Goal: Download file/media

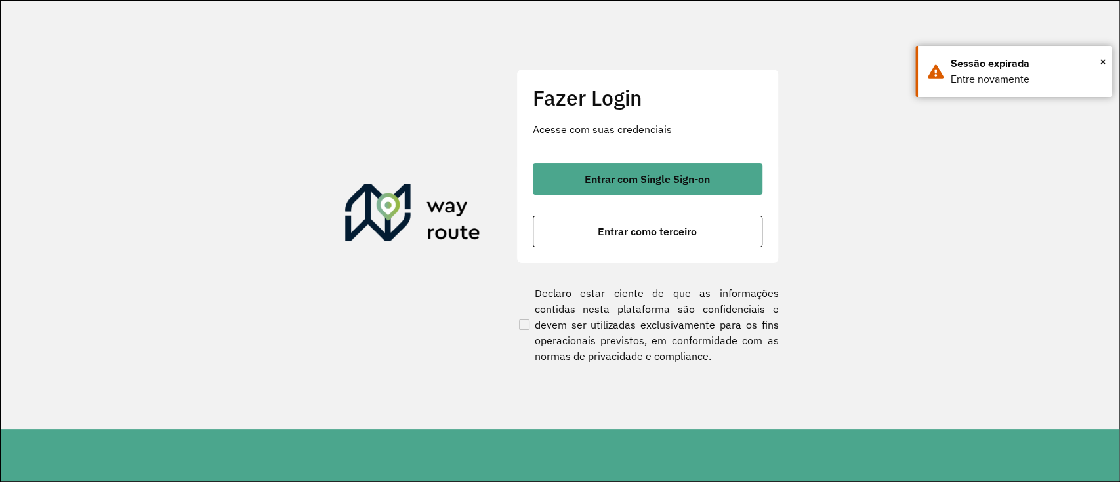
click at [698, 167] on button "Entrar com Single Sign-on" at bounding box center [648, 179] width 230 height 32
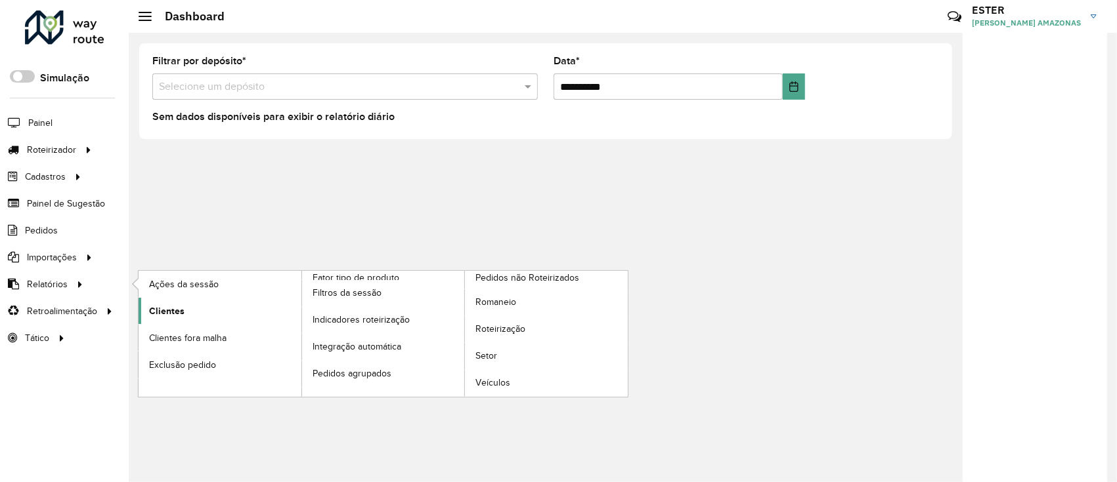
click at [170, 307] on span "Clientes" at bounding box center [166, 312] width 35 height 14
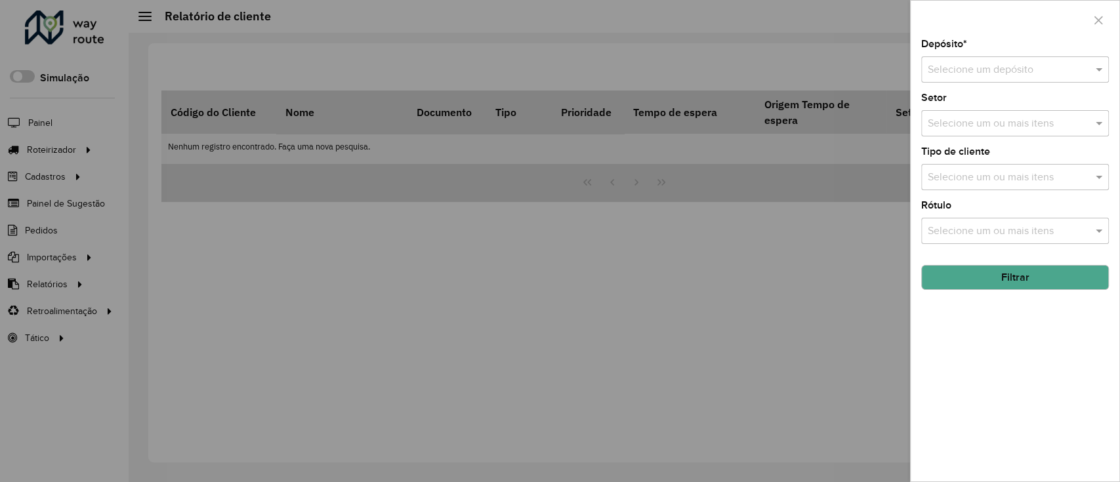
click at [956, 81] on div "Selecione um depósito" at bounding box center [1016, 69] width 188 height 26
type input "*****"
click at [1011, 272] on button "Filtrar" at bounding box center [1016, 277] width 188 height 25
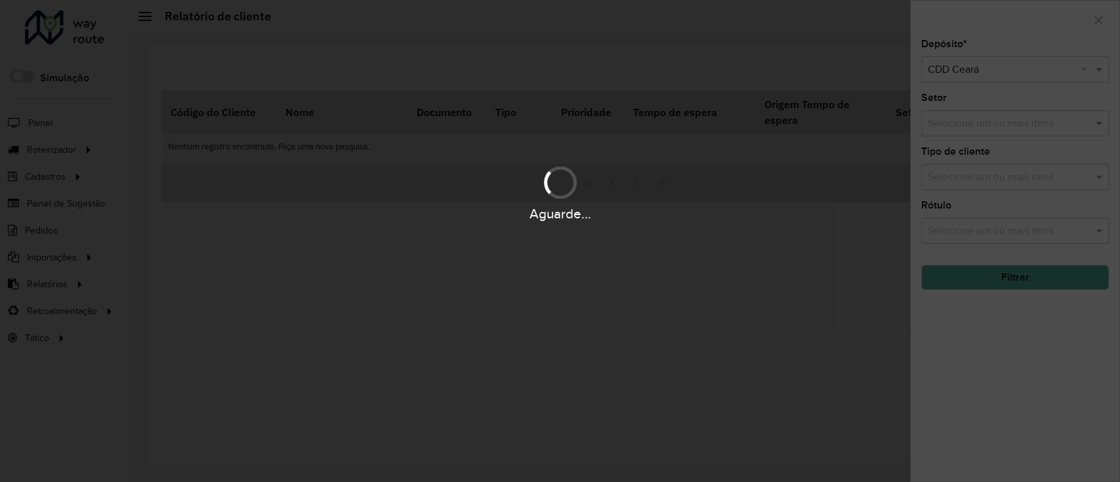
click at [1011, 272] on div "Aguarde..." at bounding box center [560, 241] width 1120 height 482
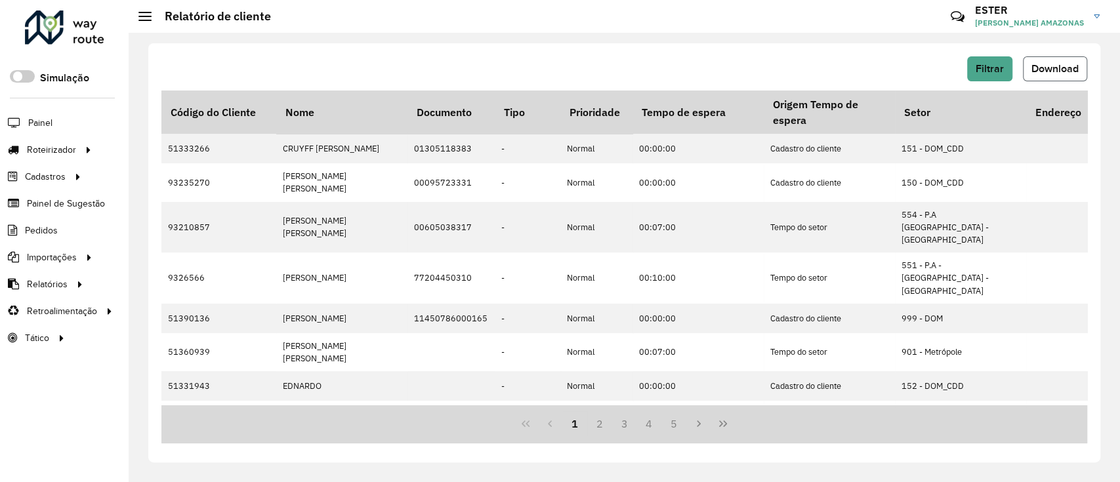
click at [1044, 72] on span "Download" at bounding box center [1055, 68] width 47 height 11
click at [1033, 70] on span "Download" at bounding box center [1055, 68] width 47 height 11
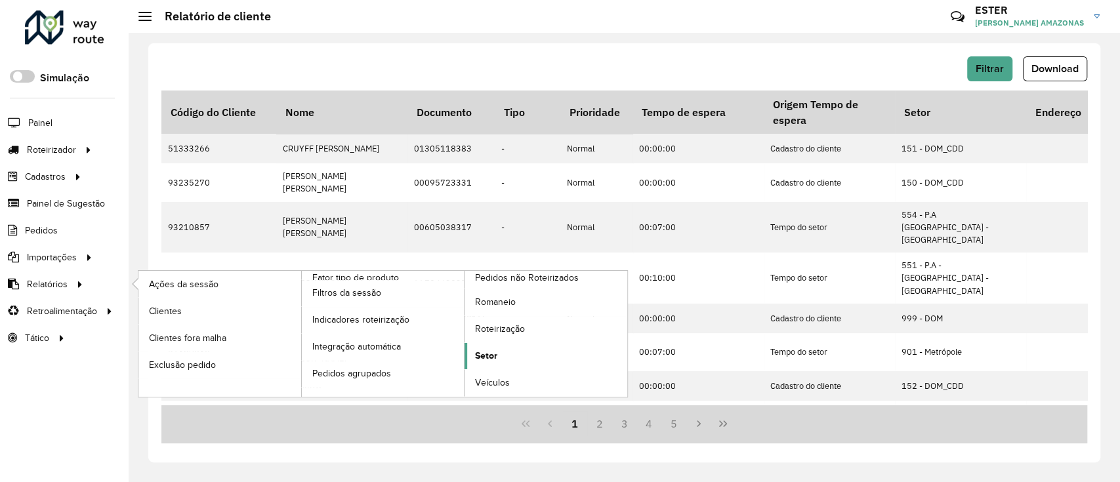
click at [503, 347] on link "Setor" at bounding box center [546, 356] width 163 height 26
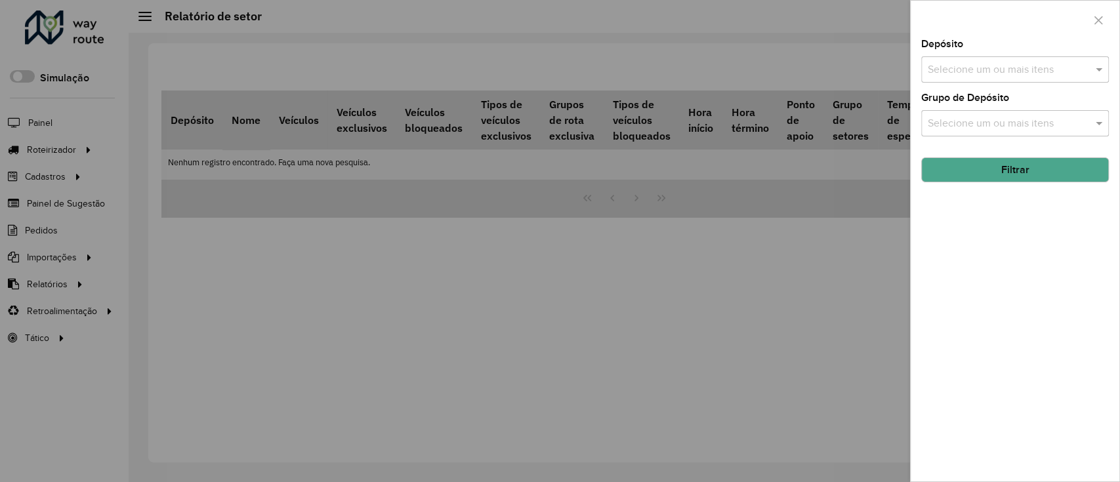
click at [1049, 68] on input "text" at bounding box center [1009, 70] width 168 height 16
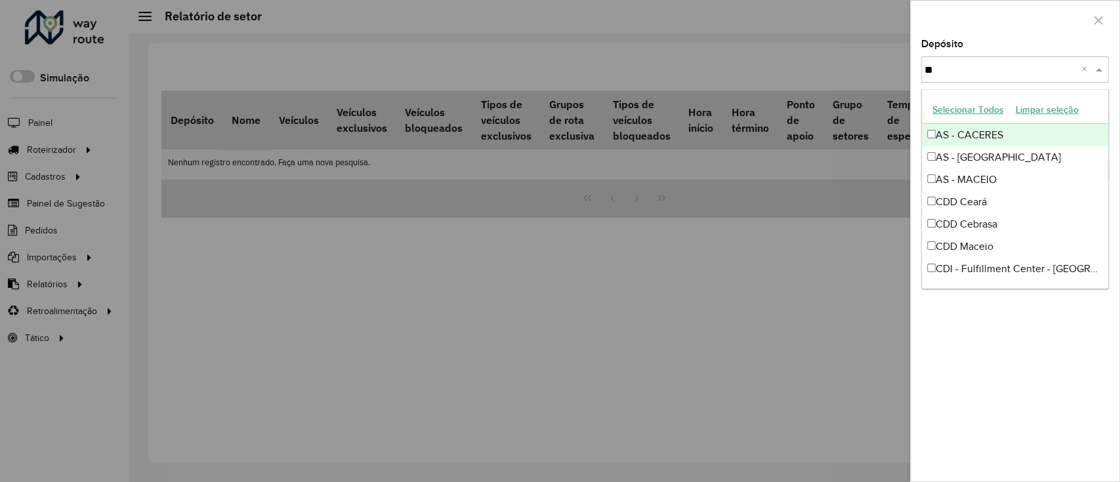
type input "***"
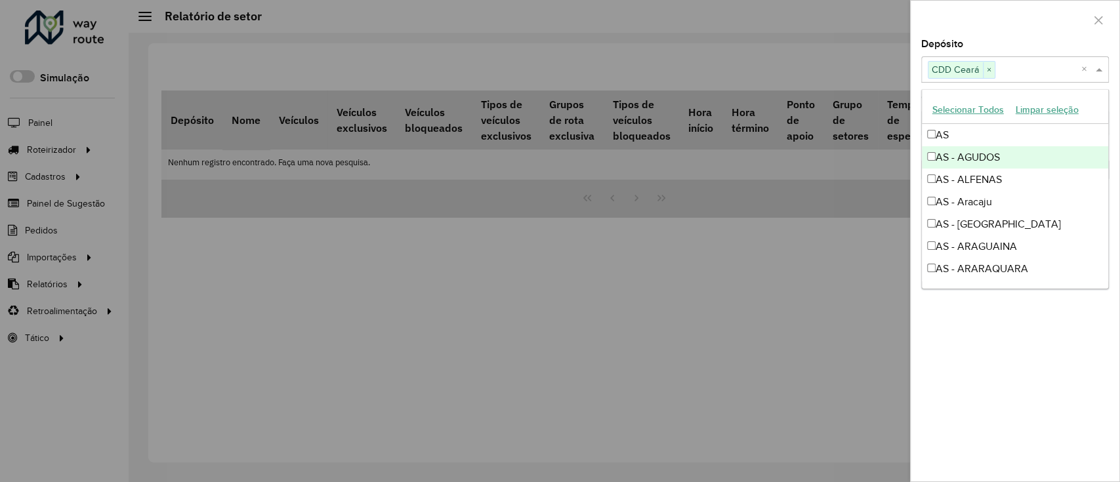
click at [1026, 33] on div at bounding box center [1015, 20] width 209 height 39
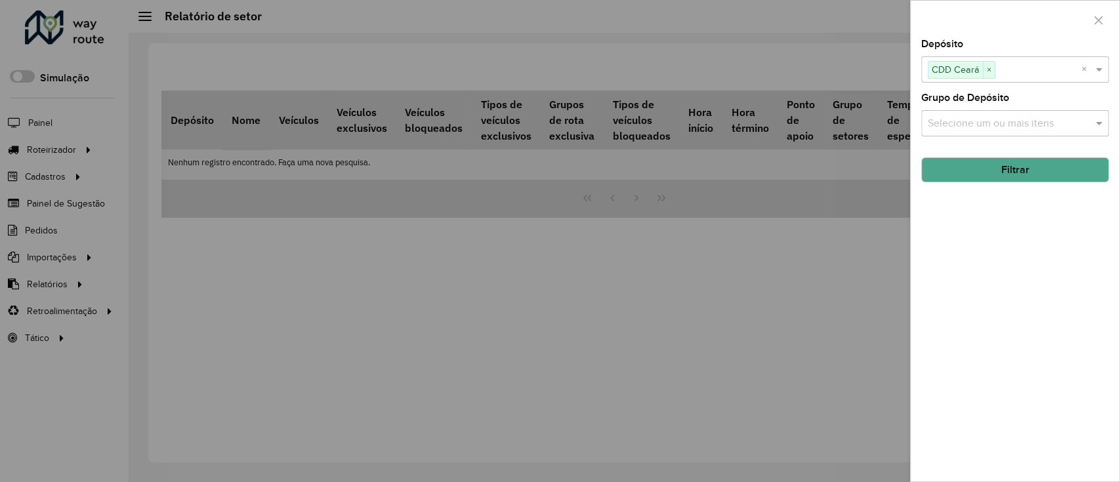
click at [1029, 165] on button "Filtrar" at bounding box center [1016, 170] width 188 height 25
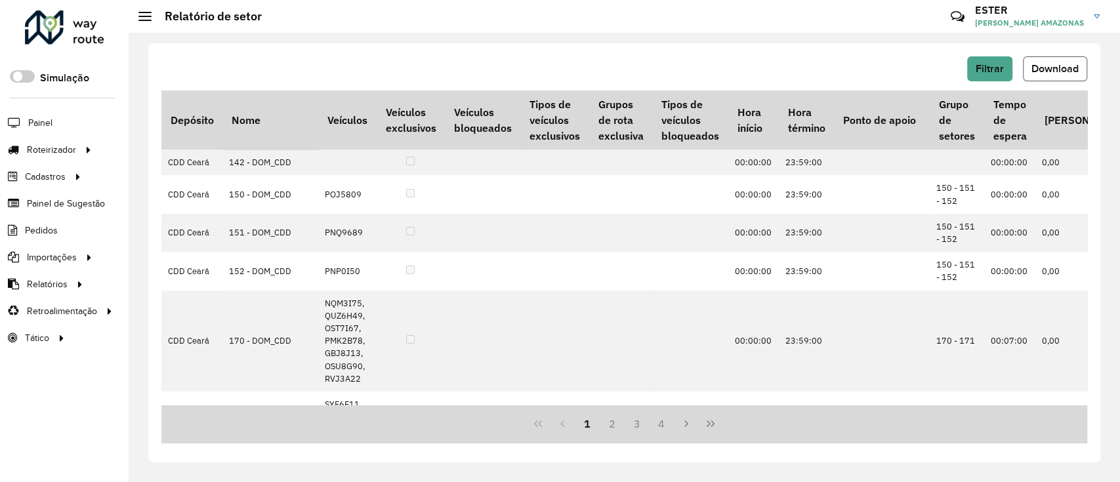
click at [1046, 65] on span "Download" at bounding box center [1055, 68] width 47 height 11
